Goal: Transaction & Acquisition: Download file/media

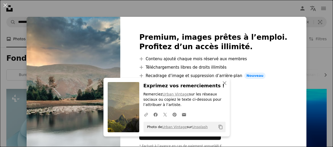
scroll to position [211, 0]
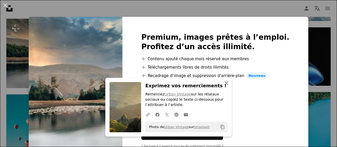
click at [226, 82] on icon "button" at bounding box center [227, 83] width 4 height 4
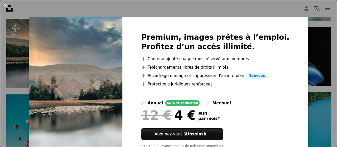
click at [6, 5] on button "An X shape" at bounding box center [5, 5] width 6 height 6
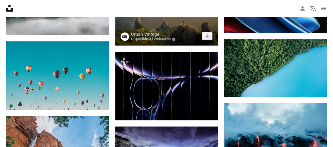
scroll to position [263, 0]
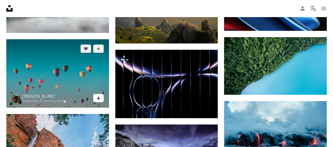
click at [100, 98] on icon "Télécharger" at bounding box center [98, 98] width 3 height 4
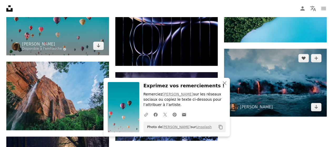
scroll to position [316, 0]
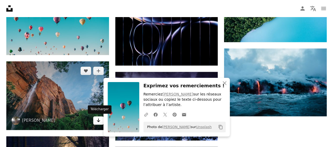
click at [97, 120] on icon "Télécharger" at bounding box center [98, 121] width 3 height 4
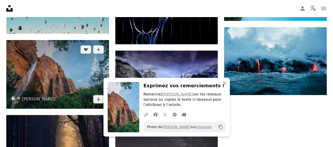
scroll to position [343, 0]
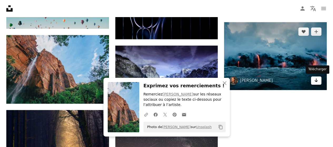
click at [316, 80] on icon "Télécharger" at bounding box center [316, 81] width 3 height 4
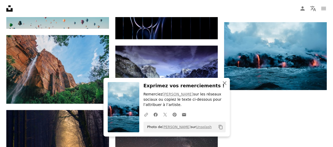
click at [225, 83] on icon "button" at bounding box center [225, 83] width 4 height 4
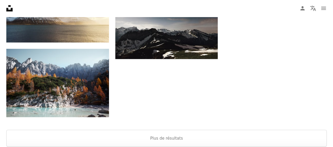
scroll to position [632, 0]
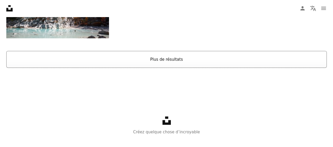
click at [165, 57] on button "Plus de résultats" at bounding box center [166, 59] width 321 height 17
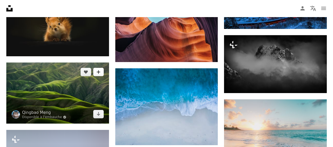
scroll to position [764, 0]
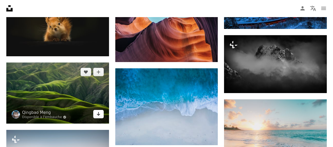
click at [98, 113] on icon "Télécharger" at bounding box center [98, 114] width 3 height 4
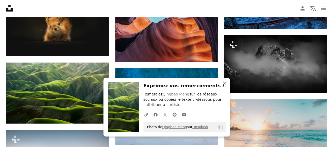
click at [224, 83] on icon "button" at bounding box center [225, 83] width 4 height 4
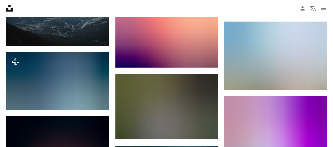
scroll to position [949, 0]
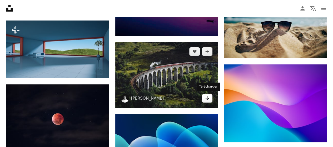
click at [206, 97] on icon "Arrow pointing down" at bounding box center [207, 98] width 4 height 6
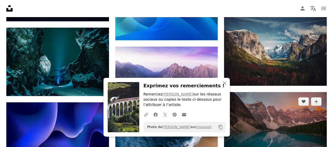
scroll to position [1107, 0]
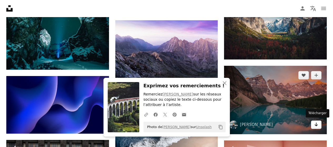
click at [315, 123] on icon "Arrow pointing down" at bounding box center [316, 124] width 4 height 6
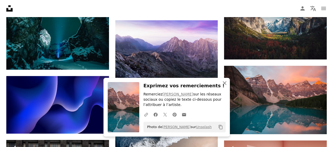
click at [225, 83] on icon "An X shape" at bounding box center [225, 83] width 6 height 6
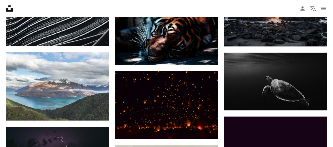
scroll to position [1370, 0]
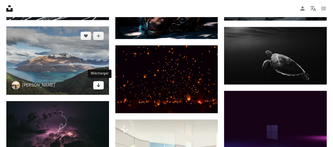
click at [97, 83] on icon "Arrow pointing down" at bounding box center [98, 85] width 4 height 6
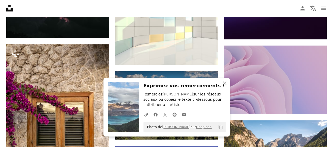
scroll to position [1555, 0]
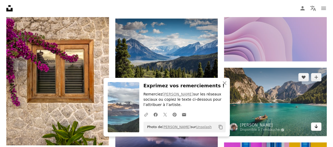
click at [318, 127] on icon "Arrow pointing down" at bounding box center [316, 127] width 4 height 6
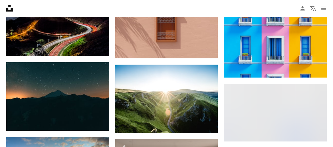
scroll to position [1844, 0]
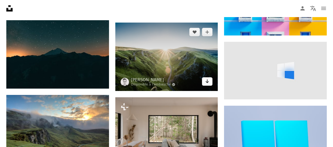
click at [207, 80] on icon "Arrow pointing down" at bounding box center [207, 81] width 4 height 6
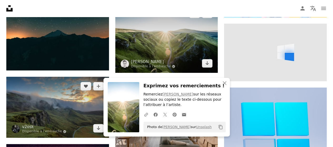
scroll to position [1871, 0]
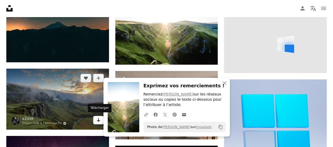
click at [96, 119] on icon "Arrow pointing down" at bounding box center [98, 120] width 4 height 6
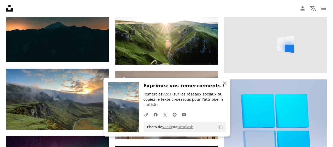
click at [225, 85] on icon "button" at bounding box center [225, 83] width 4 height 4
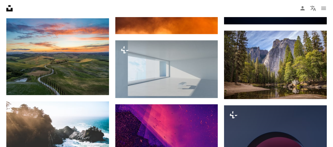
scroll to position [3531, 0]
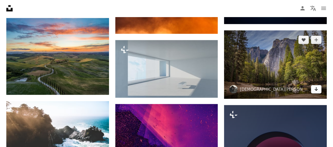
click at [316, 90] on icon "Arrow pointing down" at bounding box center [316, 89] width 4 height 6
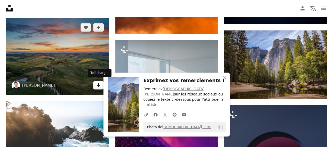
click at [97, 83] on icon "Arrow pointing down" at bounding box center [98, 85] width 4 height 6
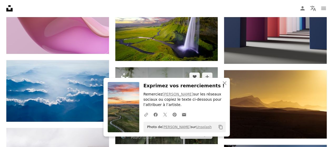
scroll to position [3715, 0]
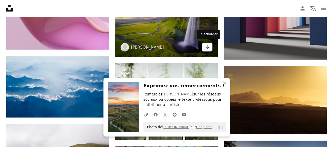
click at [208, 46] on icon "Télécharger" at bounding box center [207, 47] width 3 height 4
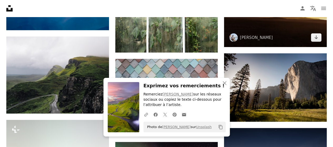
scroll to position [3821, 0]
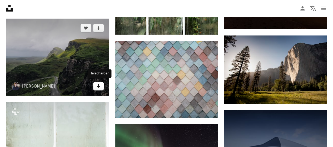
click at [101, 86] on link "Arrow pointing down" at bounding box center [98, 86] width 11 height 8
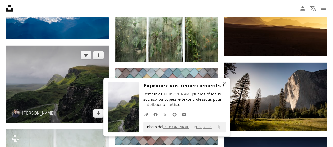
scroll to position [3847, 0]
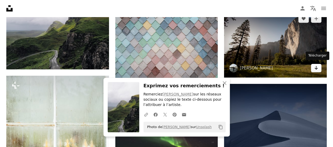
click at [318, 65] on icon "Arrow pointing down" at bounding box center [316, 68] width 4 height 6
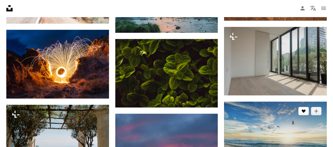
scroll to position [4559, 0]
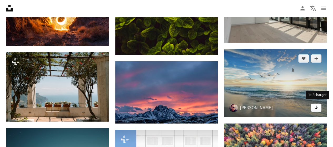
click at [319, 106] on link "Arrow pointing down" at bounding box center [316, 108] width 11 height 8
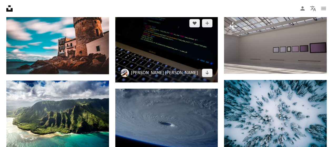
scroll to position [5296, 0]
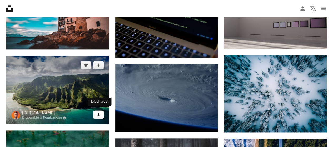
click at [98, 112] on icon "Arrow pointing down" at bounding box center [98, 114] width 4 height 6
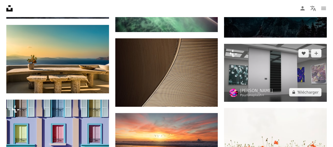
scroll to position [5771, 0]
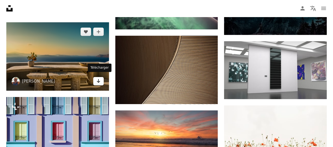
click at [99, 78] on icon "Arrow pointing down" at bounding box center [98, 81] width 4 height 6
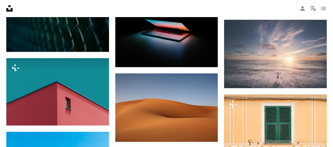
scroll to position [7352, 0]
